Goal: Find specific page/section: Find specific page/section

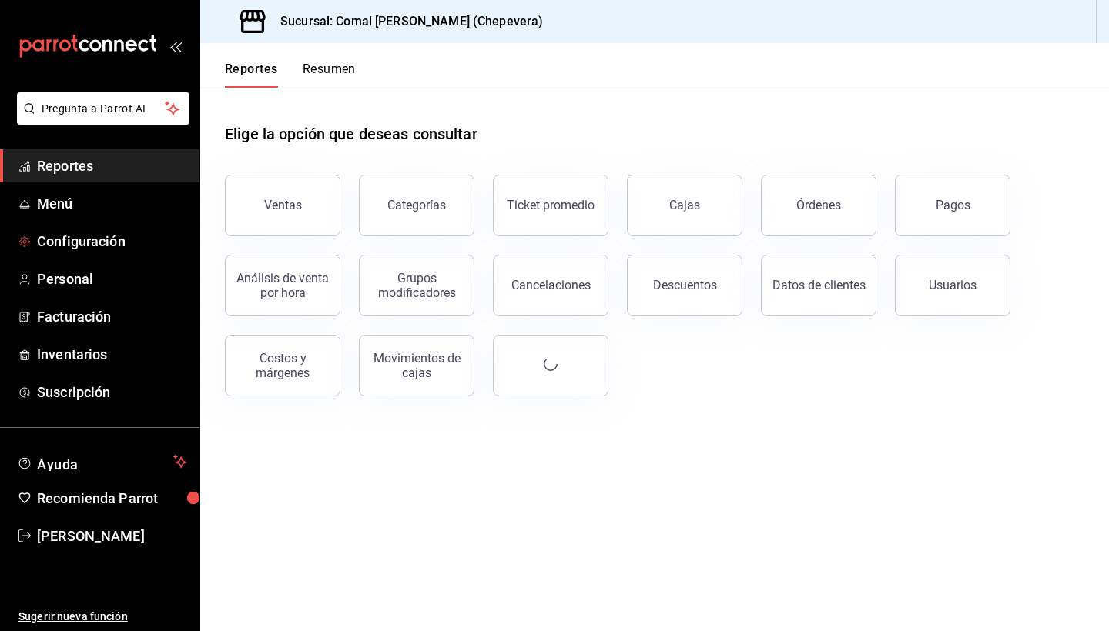
click at [132, 231] on span "Configuración" at bounding box center [112, 241] width 150 height 21
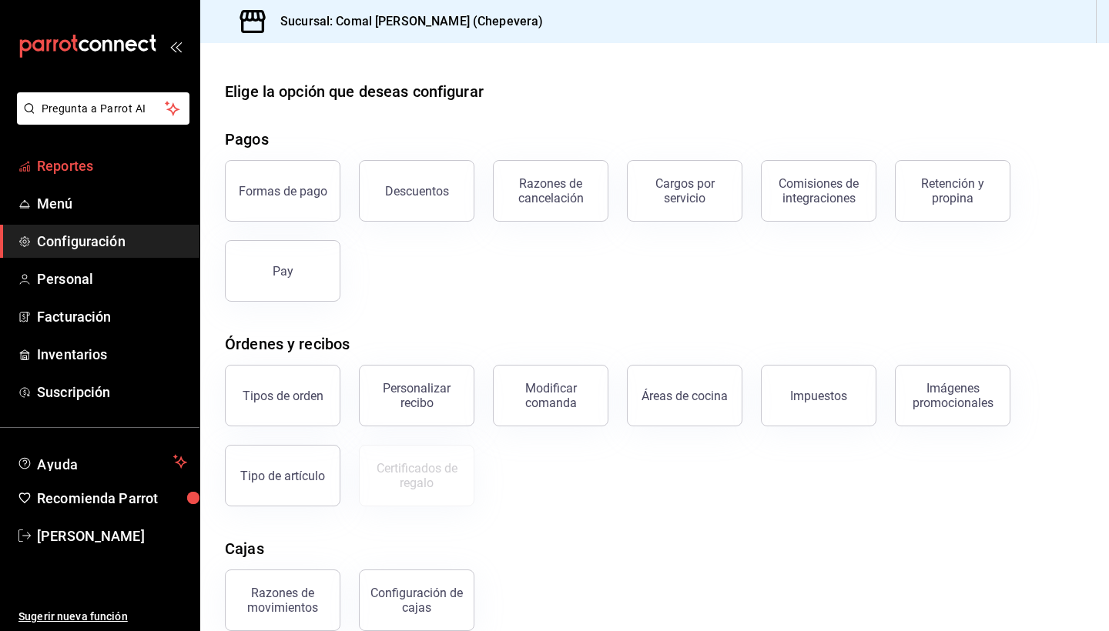
click at [122, 167] on span "Reportes" at bounding box center [112, 166] width 150 height 21
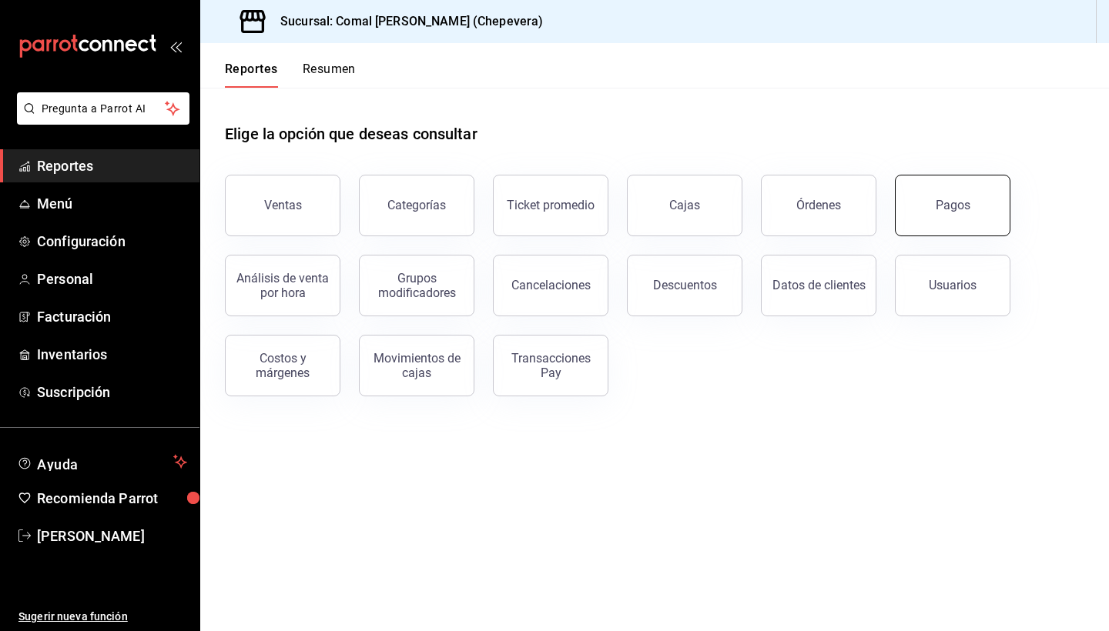
click at [946, 187] on button "Pagos" at bounding box center [953, 206] width 116 height 62
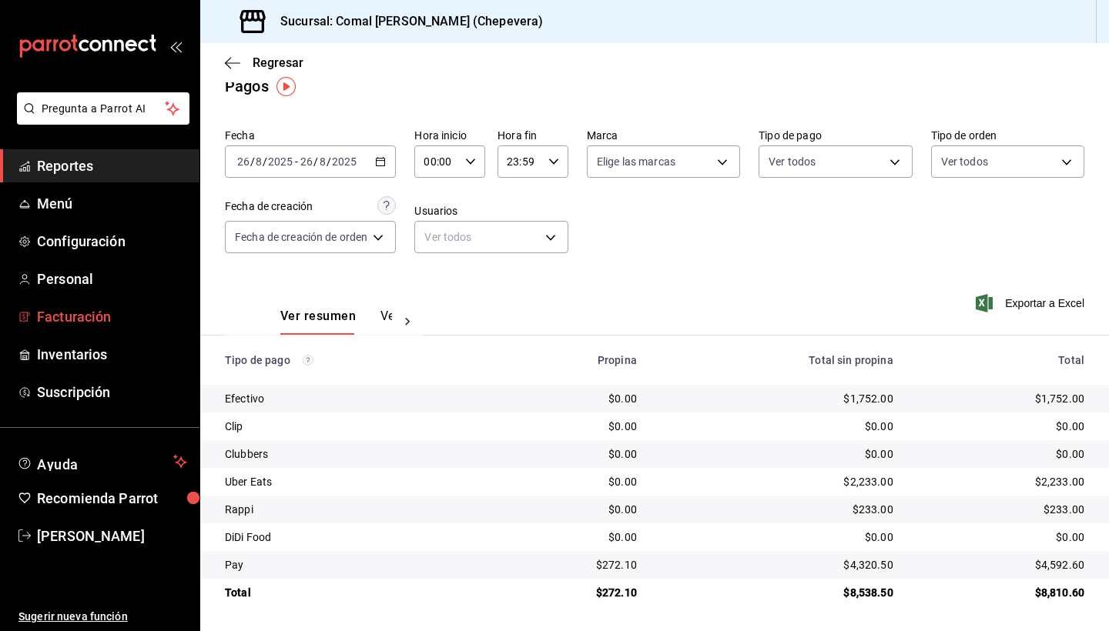
click at [130, 313] on span "Facturación" at bounding box center [112, 317] width 150 height 21
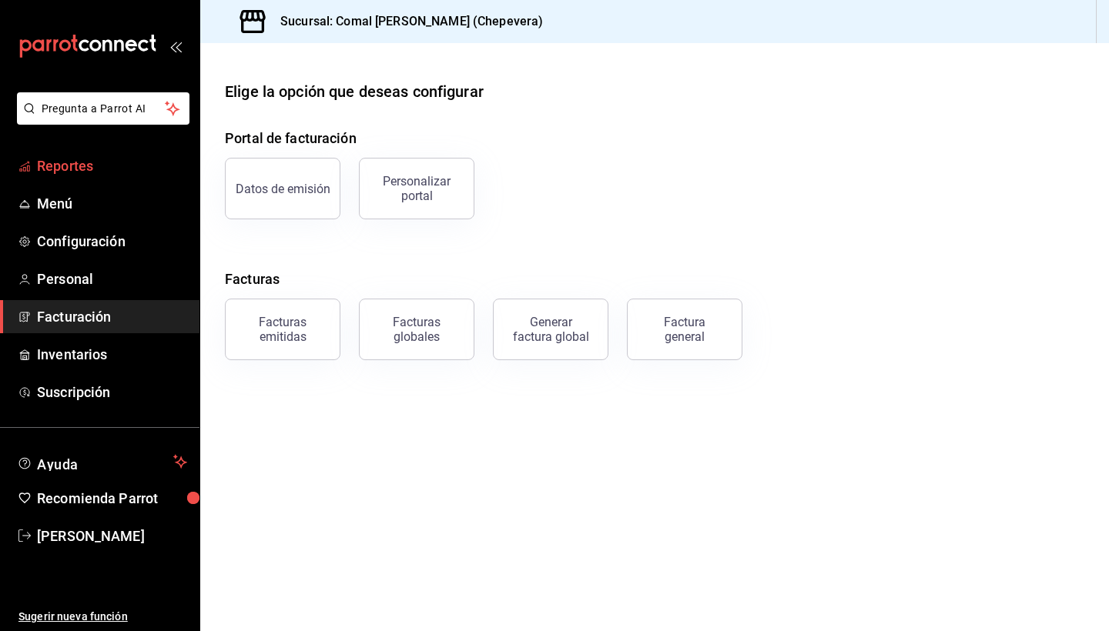
click at [111, 167] on span "Reportes" at bounding box center [112, 166] width 150 height 21
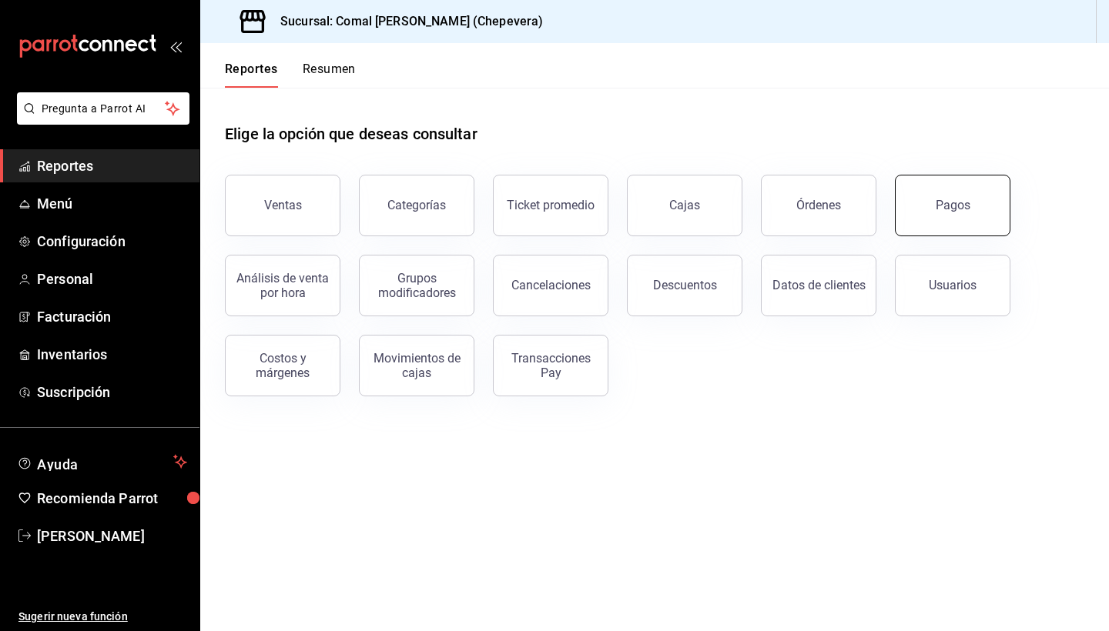
click at [946, 210] on div "Pagos" at bounding box center [953, 205] width 35 height 15
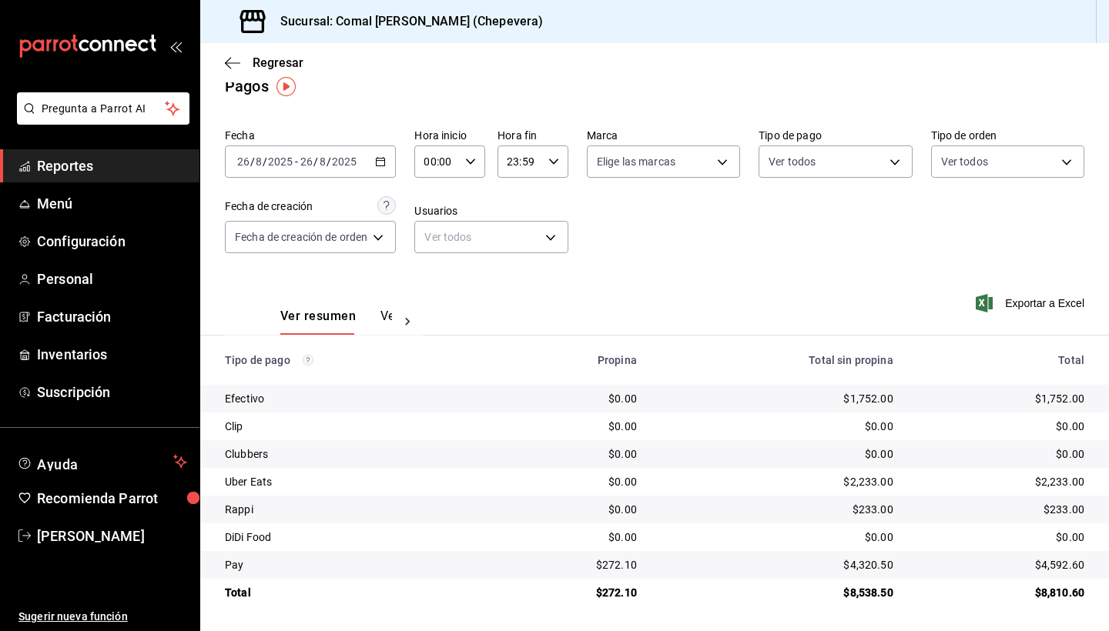
scroll to position [20, 0]
click at [863, 485] on div "$2,233.00" at bounding box center [778, 481] width 232 height 15
